Goal: Entertainment & Leisure: Browse casually

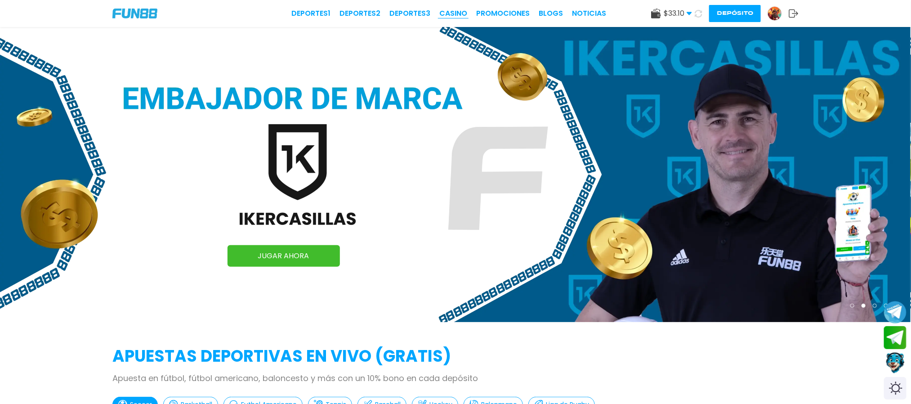
click at [454, 18] on link "CASINO" at bounding box center [453, 13] width 28 height 11
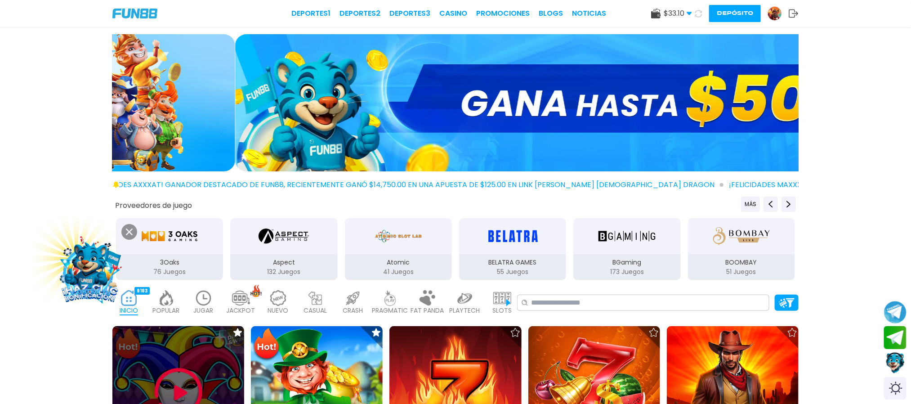
click at [171, 377] on img at bounding box center [178, 392] width 54 height 54
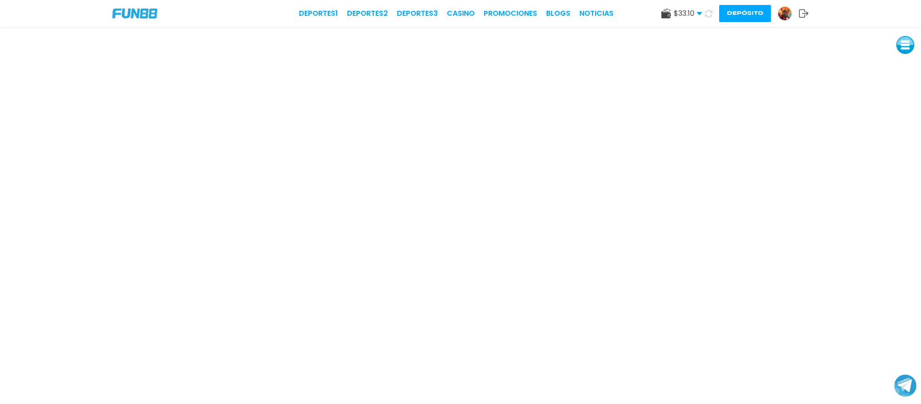
click at [806, 12] on use at bounding box center [803, 13] width 9 height 8
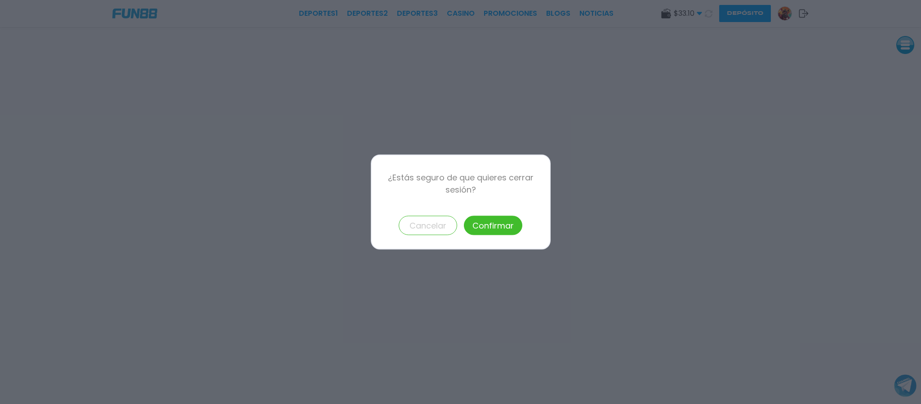
click at [495, 230] on button "Confirmar" at bounding box center [493, 225] width 58 height 19
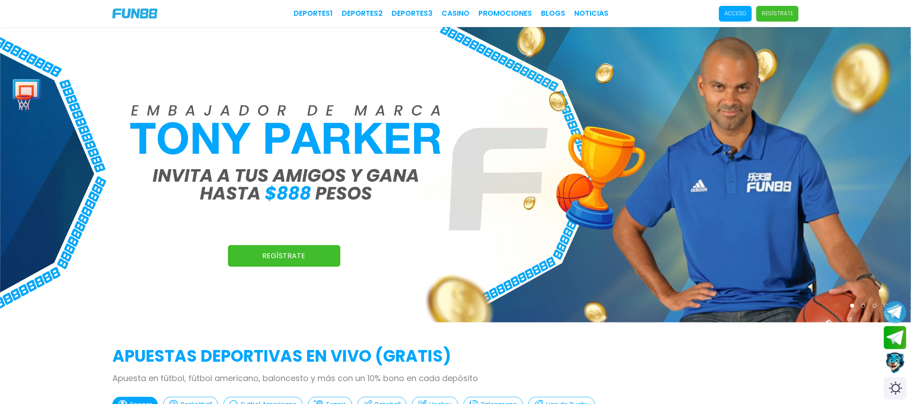
click at [732, 6] on span "Acceso" at bounding box center [735, 14] width 33 height 16
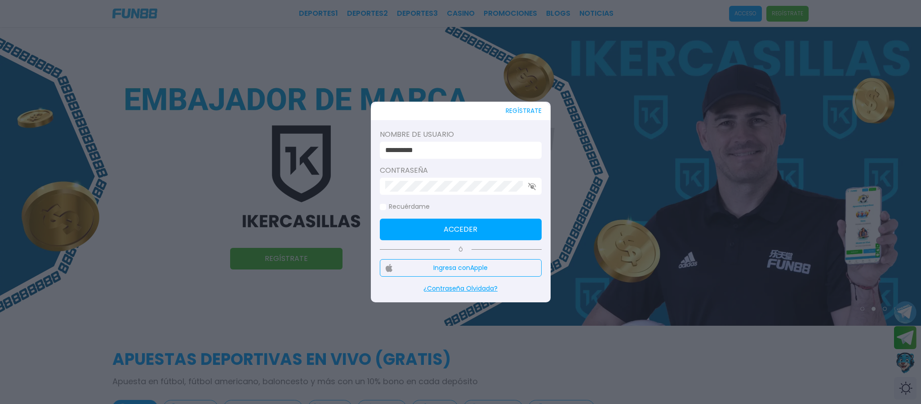
type input "**********"
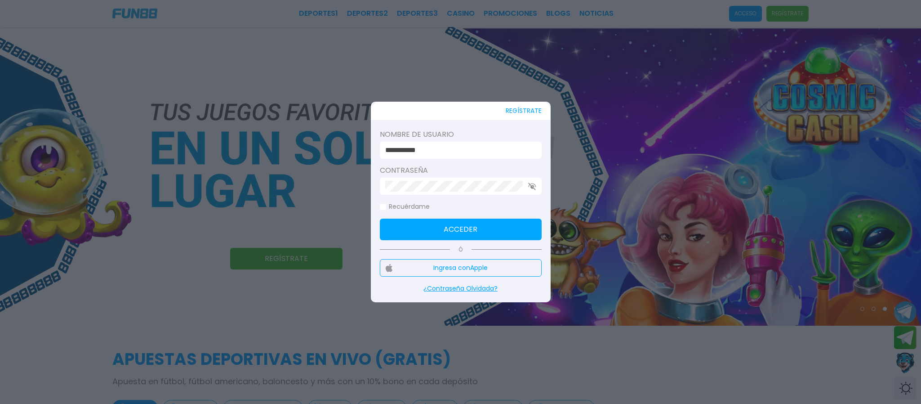
click at [508, 226] on button "Acceder" at bounding box center [461, 229] width 162 height 22
